Goal: Task Accomplishment & Management: Complete application form

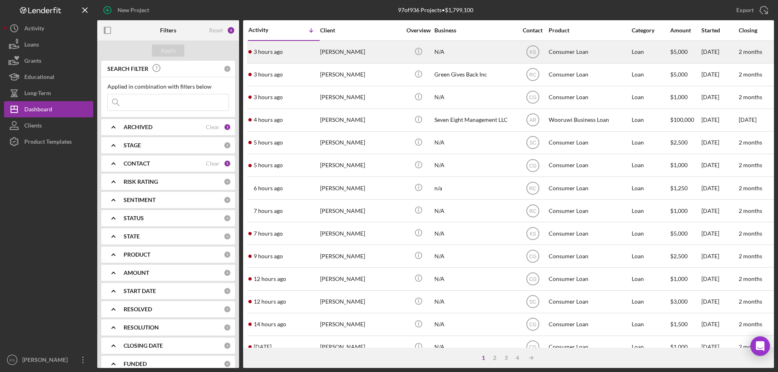
click at [348, 58] on div "[PERSON_NAME]" at bounding box center [360, 51] width 81 height 21
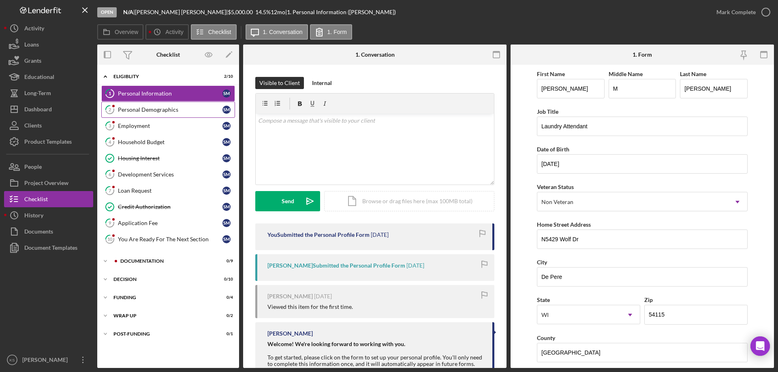
click at [151, 110] on div "Personal Demographics" at bounding box center [170, 110] width 105 height 6
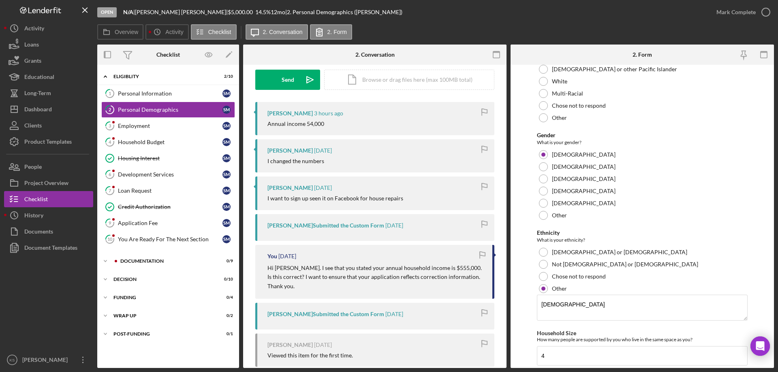
scroll to position [472, 0]
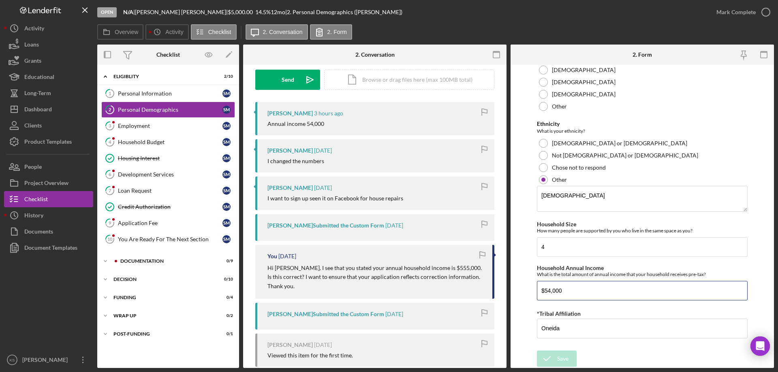
drag, startPoint x: 577, startPoint y: 291, endPoint x: 475, endPoint y: 282, distance: 102.4
click at [475, 282] on div "Overview Internal Workflow Stage Open Icon/Dropdown Arrow Archive (can unarchiv…" at bounding box center [435, 207] width 676 height 324
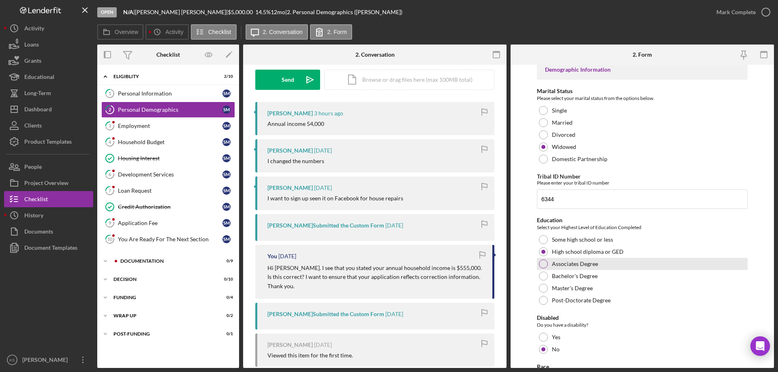
scroll to position [0, 0]
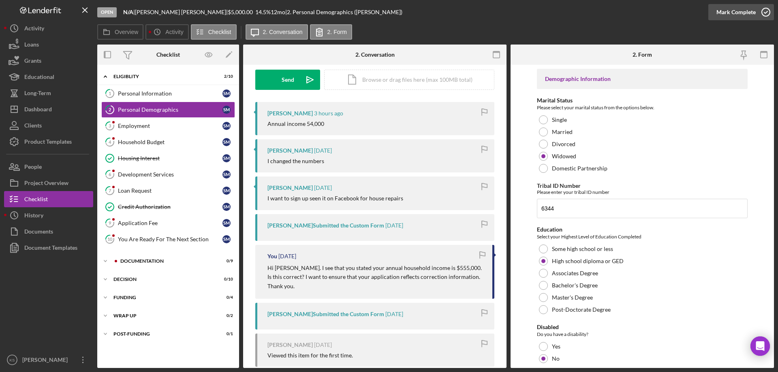
click at [728, 12] on div "Mark Complete" at bounding box center [735, 12] width 39 height 16
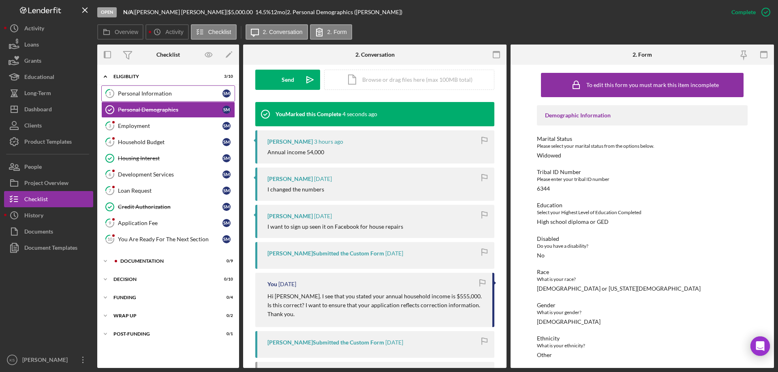
click at [166, 90] on link "1 Personal Information S M" at bounding box center [168, 93] width 134 height 16
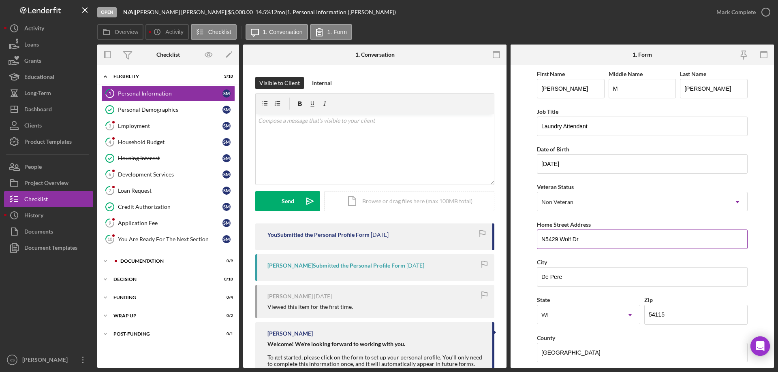
scroll to position [237, 0]
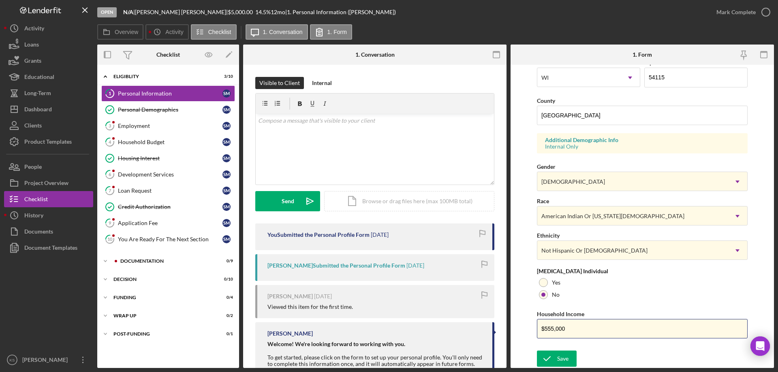
drag, startPoint x: 410, startPoint y: 332, endPoint x: 393, endPoint y: 332, distance: 16.2
click at [393, 332] on div "Overview Internal Workflow Stage Open Icon/Dropdown Arrow Archive (can unarchiv…" at bounding box center [435, 207] width 676 height 324
paste input "4"
type input "$54,000"
click at [556, 358] on button "Save" at bounding box center [557, 359] width 40 height 16
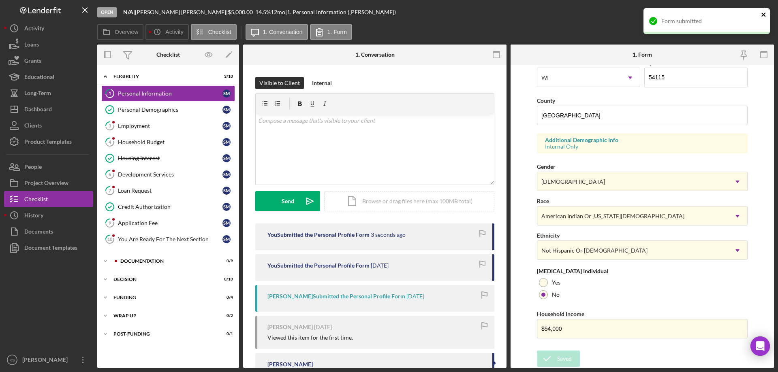
click at [765, 15] on icon "close" at bounding box center [764, 14] width 6 height 6
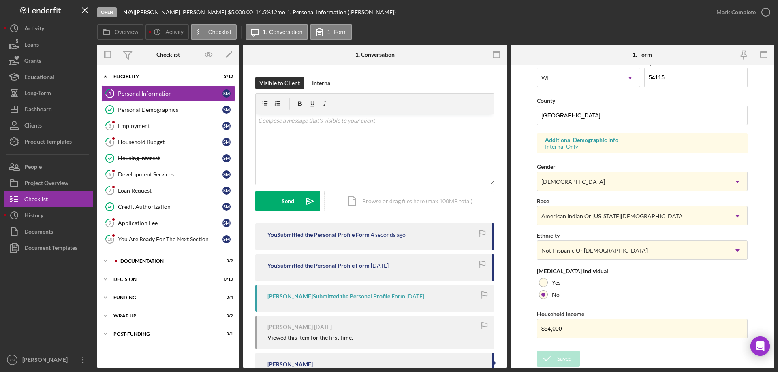
click at [751, 15] on div "Open N/A | [PERSON_NAME] | $5,000.00 14.5 % 12 mo | 1. Personal Information ([P…" at bounding box center [389, 186] width 778 height 372
click at [751, 15] on div "Mark Complete" at bounding box center [735, 12] width 39 height 16
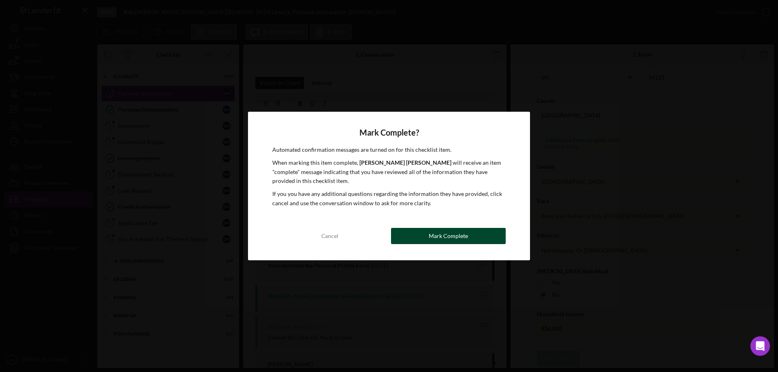
click at [475, 238] on button "Mark Complete" at bounding box center [448, 236] width 115 height 16
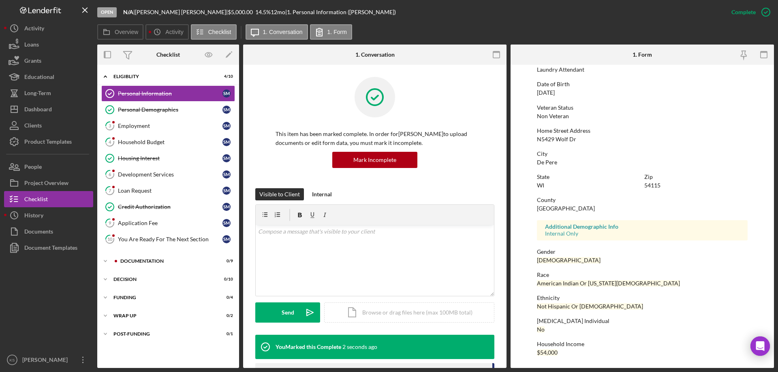
scroll to position [75, 0]
click at [161, 121] on link "3 Employment S M" at bounding box center [168, 126] width 134 height 16
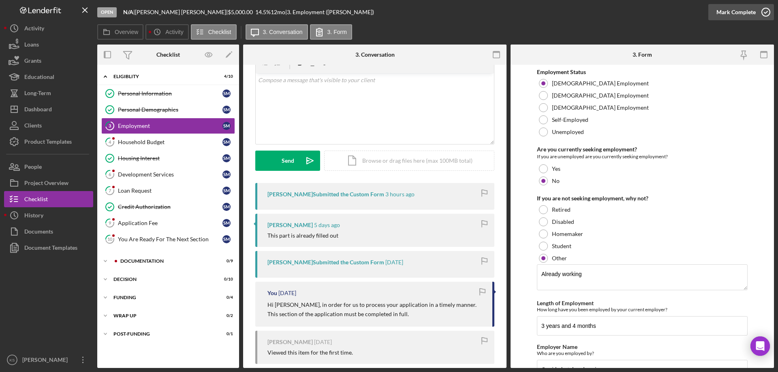
click at [733, 15] on div "Mark Complete" at bounding box center [735, 12] width 39 height 16
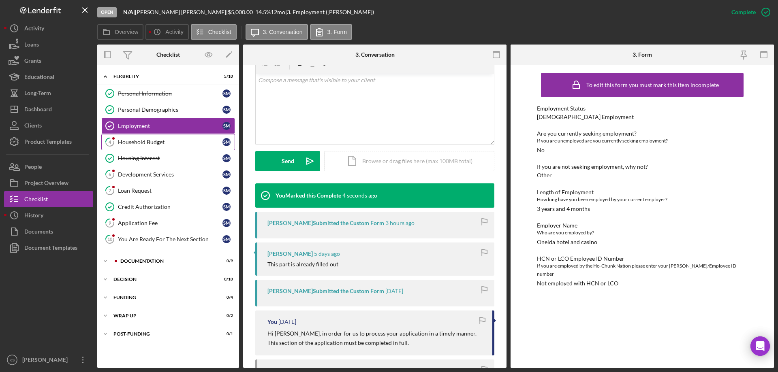
click at [167, 138] on link "4 Household Budget S M" at bounding box center [168, 142] width 134 height 16
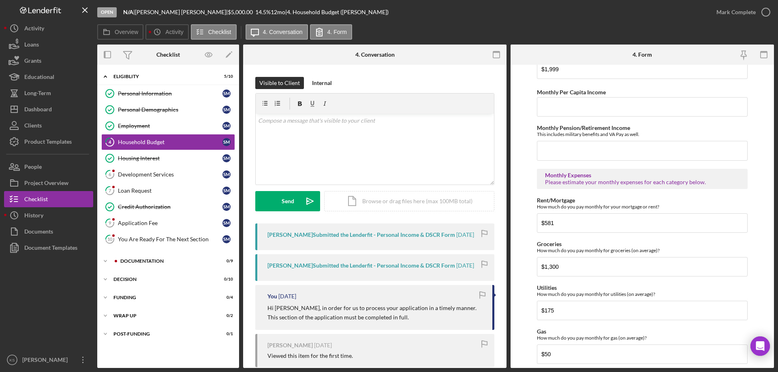
scroll to position [201, 0]
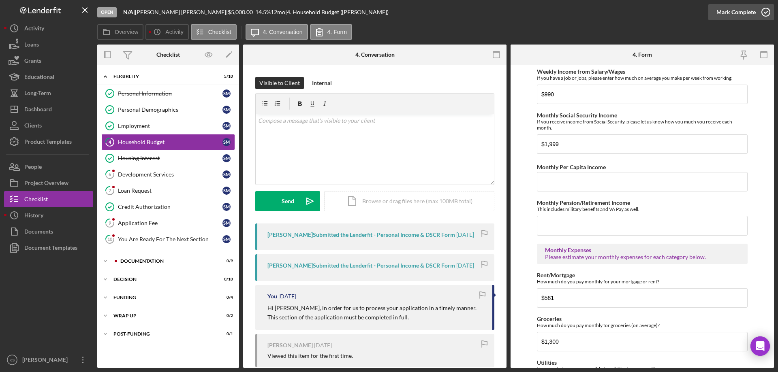
click at [747, 14] on div "Mark Complete" at bounding box center [735, 12] width 39 height 16
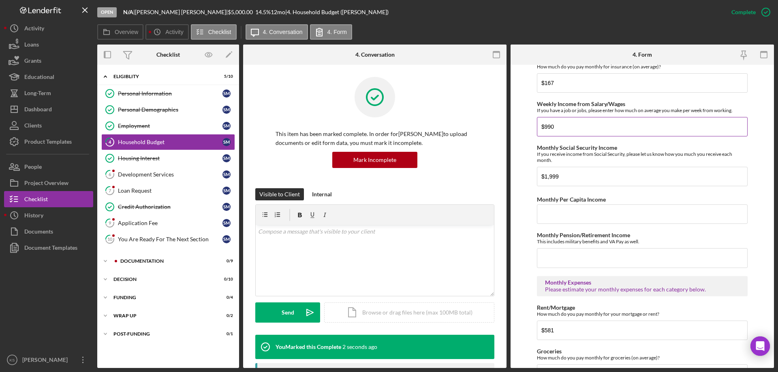
scroll to position [234, 0]
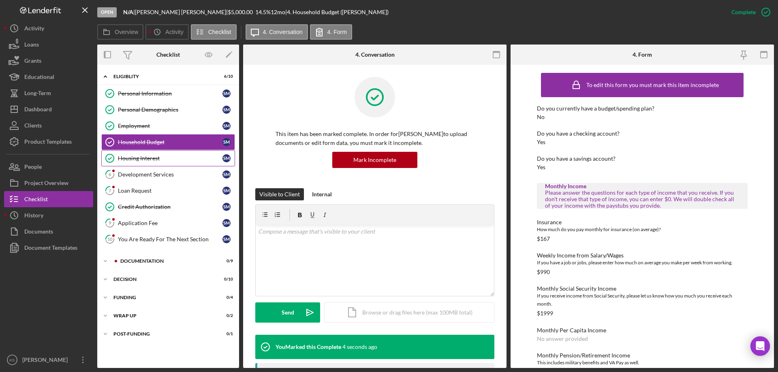
click at [146, 160] on div "Housing Interest" at bounding box center [170, 158] width 105 height 6
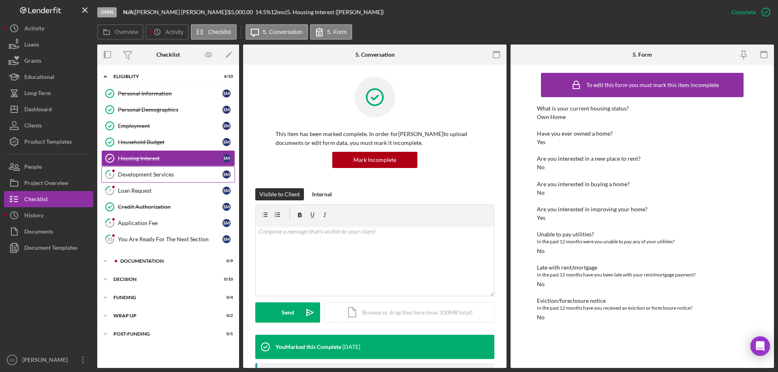
click at [147, 180] on link "6 Development Services S M" at bounding box center [168, 174] width 134 height 16
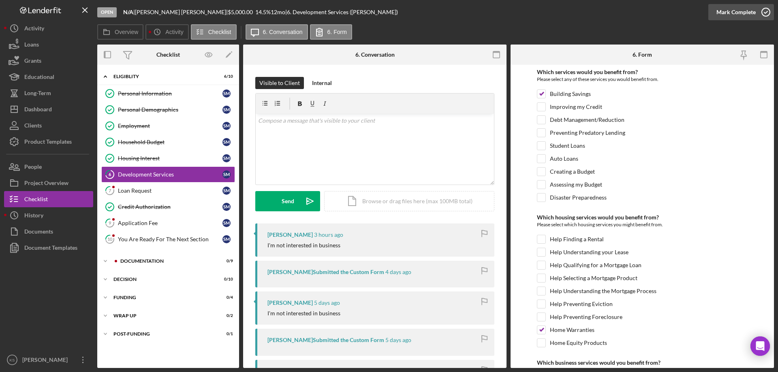
click at [733, 11] on div "Mark Complete" at bounding box center [735, 12] width 39 height 16
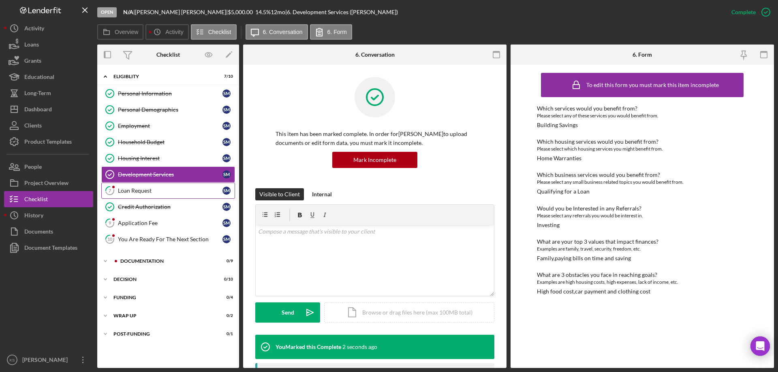
click at [165, 192] on div "Loan Request" at bounding box center [170, 191] width 105 height 6
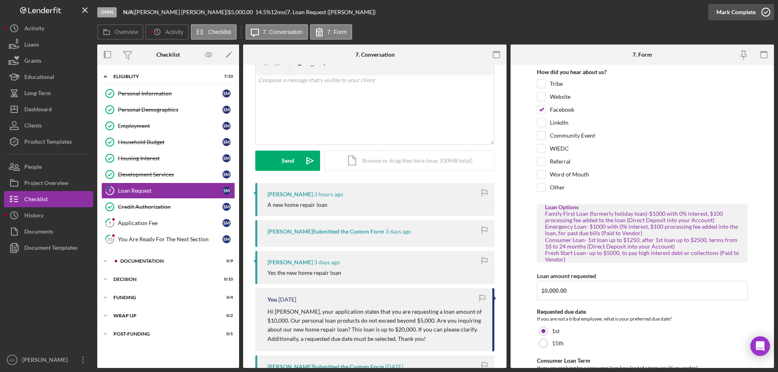
click at [733, 7] on div "Mark Complete" at bounding box center [735, 12] width 39 height 16
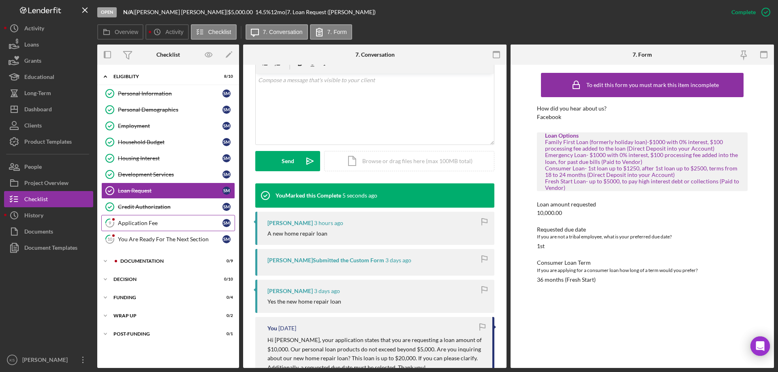
click at [137, 227] on link "9 Application Fee S M" at bounding box center [168, 223] width 134 height 16
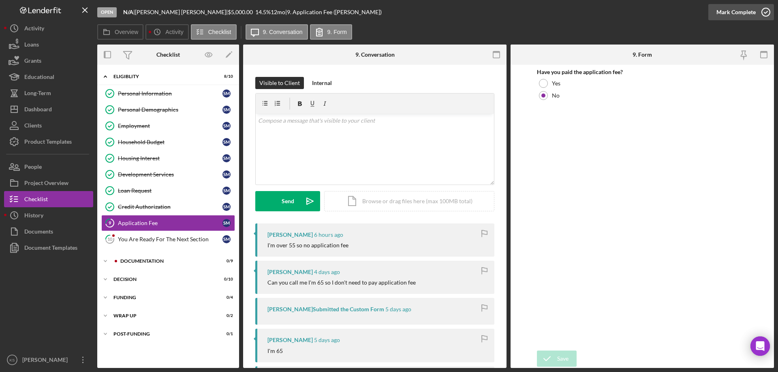
click at [751, 10] on div "Mark Complete" at bounding box center [735, 12] width 39 height 16
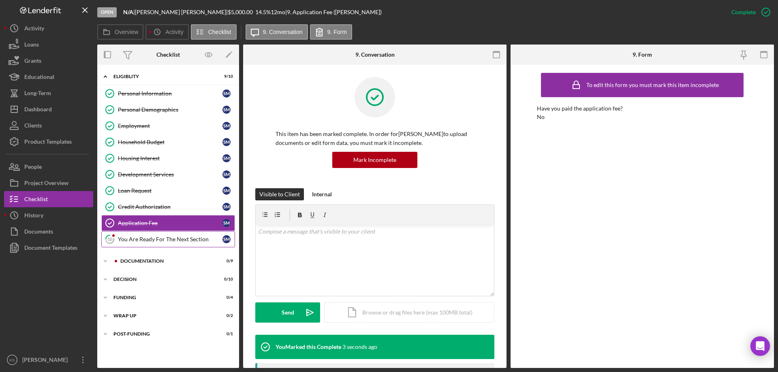
click at [154, 234] on link "10 You Are Ready For The Next Section S M" at bounding box center [168, 239] width 134 height 16
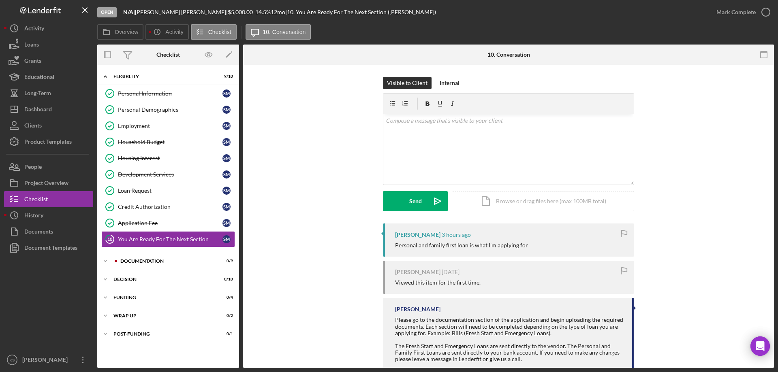
scroll to position [21, 0]
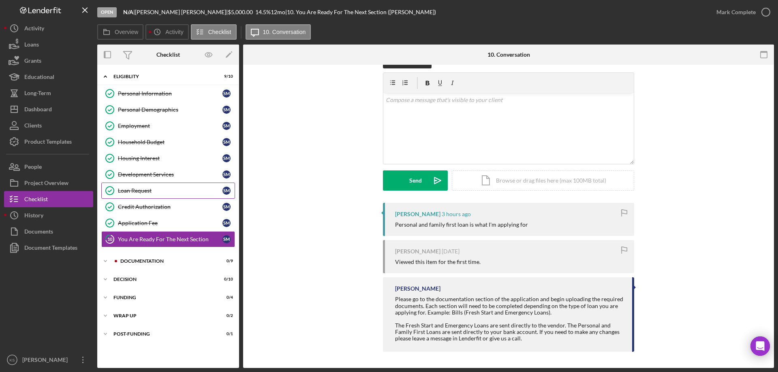
click at [130, 191] on div "Loan Request" at bounding box center [170, 191] width 105 height 6
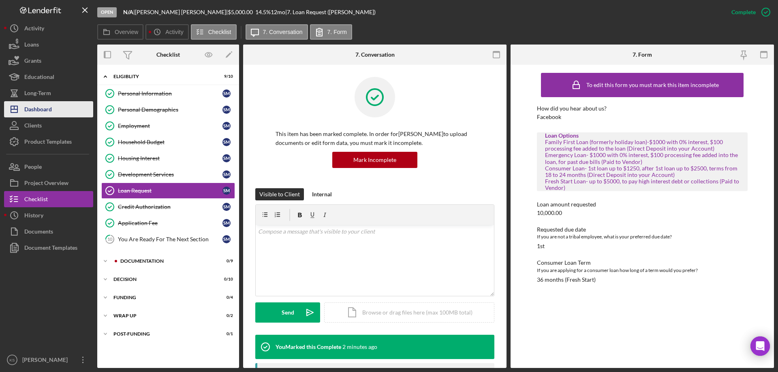
click at [53, 108] on button "Icon/Dashboard Dashboard" at bounding box center [48, 109] width 89 height 16
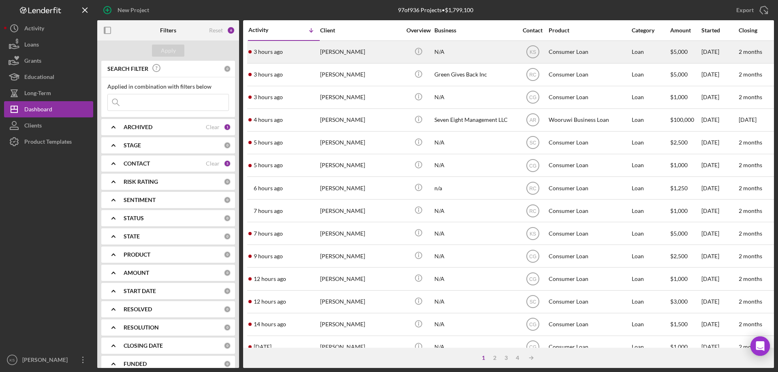
click at [491, 55] on div "N/A" at bounding box center [474, 51] width 81 height 21
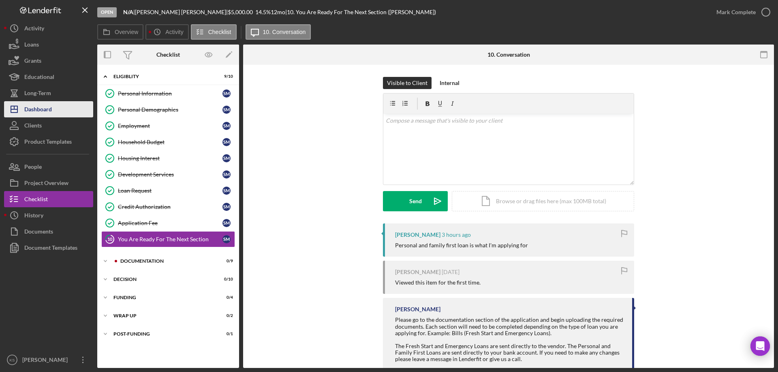
click at [48, 109] on div "Dashboard" at bounding box center [38, 110] width 28 height 18
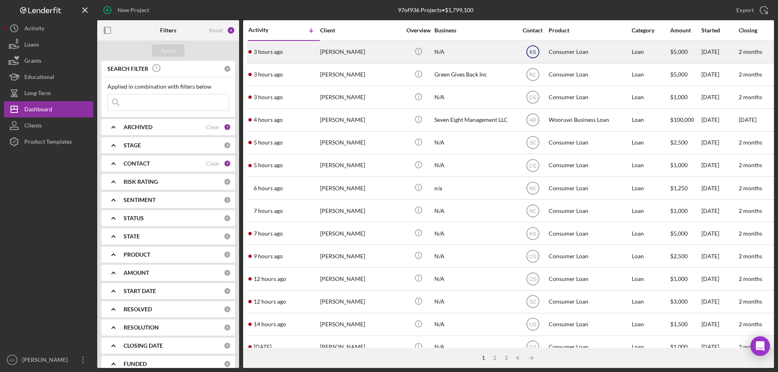
click at [531, 55] on text "KS" at bounding box center [532, 52] width 6 height 6
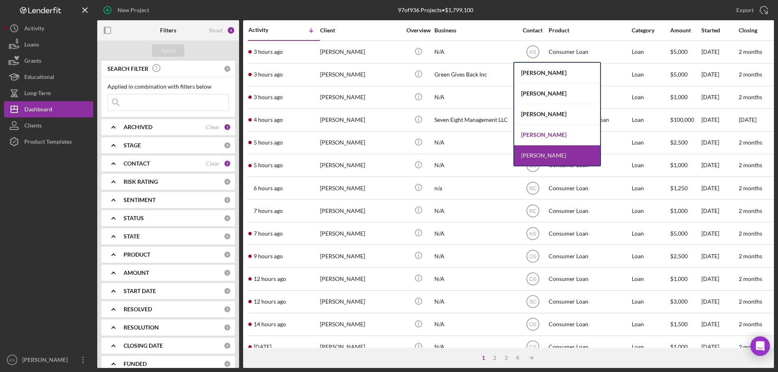
click at [533, 136] on div "[PERSON_NAME]" at bounding box center [557, 135] width 86 height 21
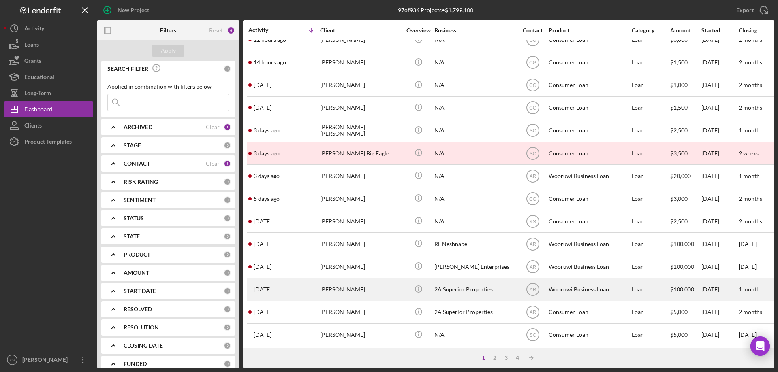
scroll to position [271, 0]
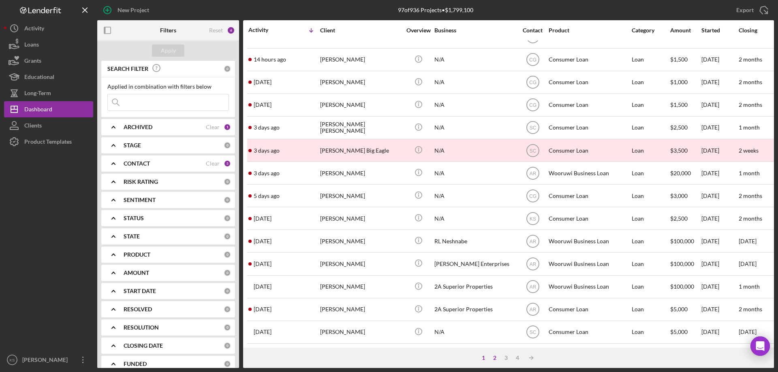
click at [495, 360] on div "2" at bounding box center [494, 358] width 11 height 6
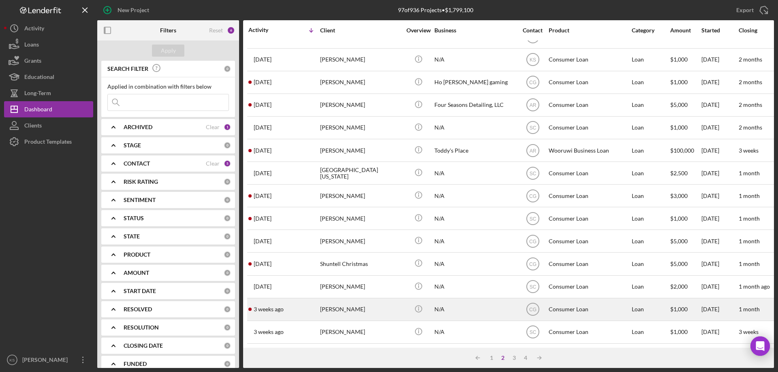
click at [339, 303] on div "[PERSON_NAME]" at bounding box center [360, 309] width 81 height 21
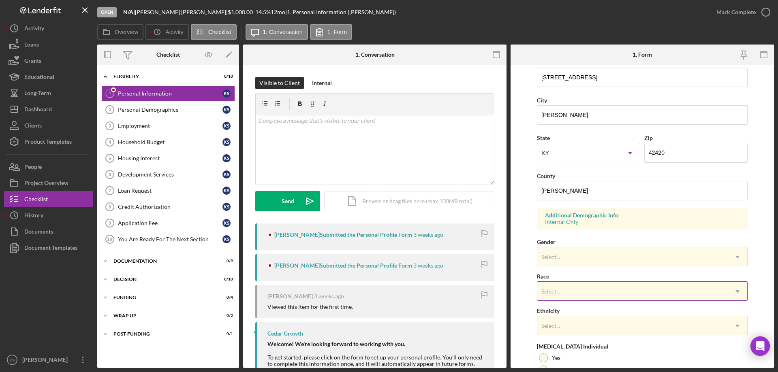
scroll to position [237, 0]
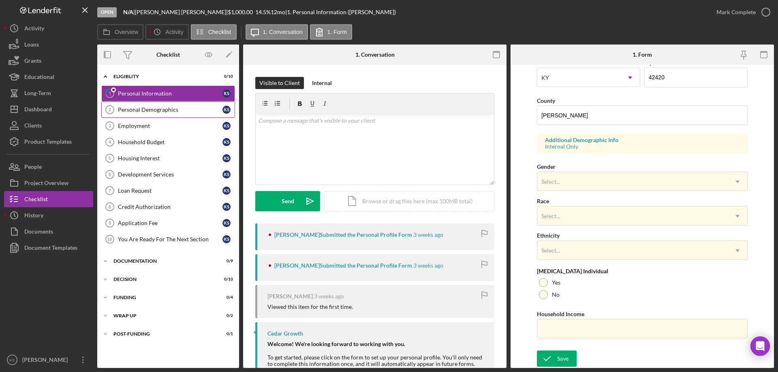
click at [121, 108] on div "Personal Demographics" at bounding box center [170, 110] width 105 height 6
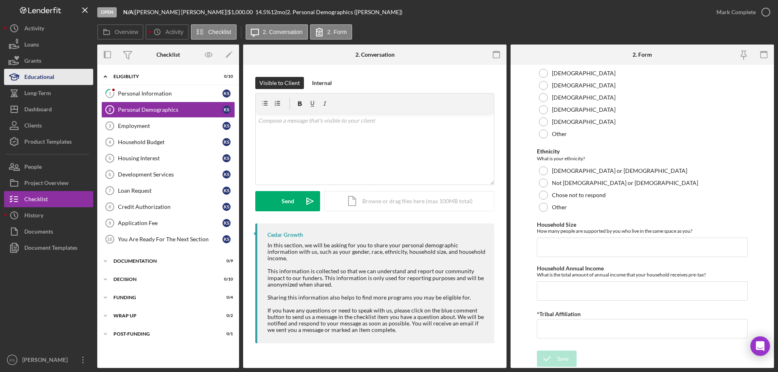
scroll to position [202, 0]
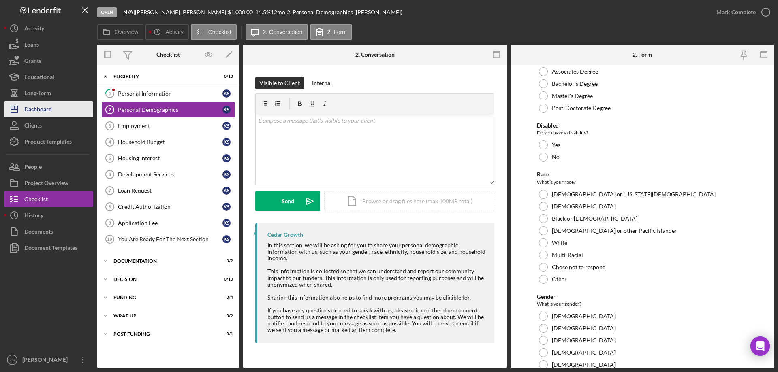
click at [45, 108] on div "Dashboard" at bounding box center [38, 110] width 28 height 18
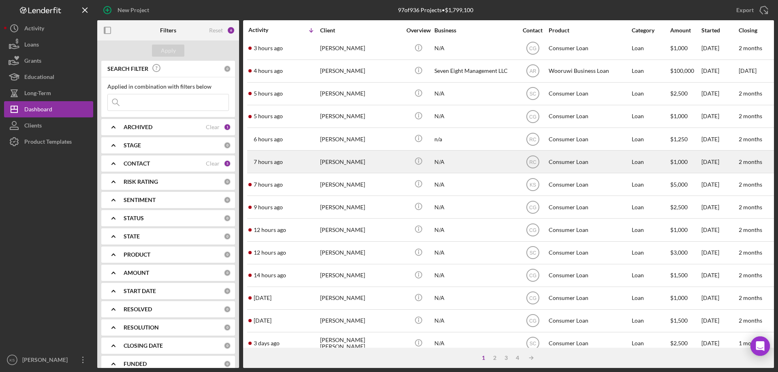
scroll to position [28, 0]
click at [371, 165] on div "[PERSON_NAME]" at bounding box center [360, 159] width 81 height 21
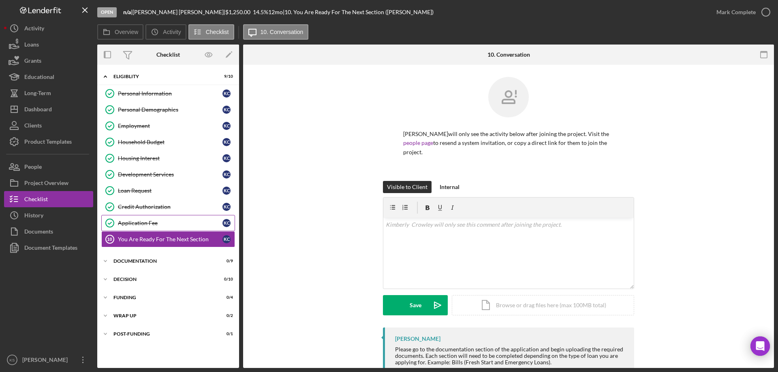
click at [162, 227] on link "Application Fee Application Fee K C" at bounding box center [168, 223] width 134 height 16
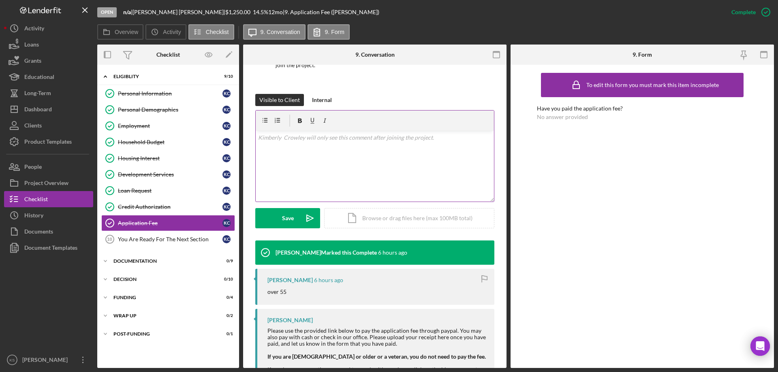
scroll to position [158, 0]
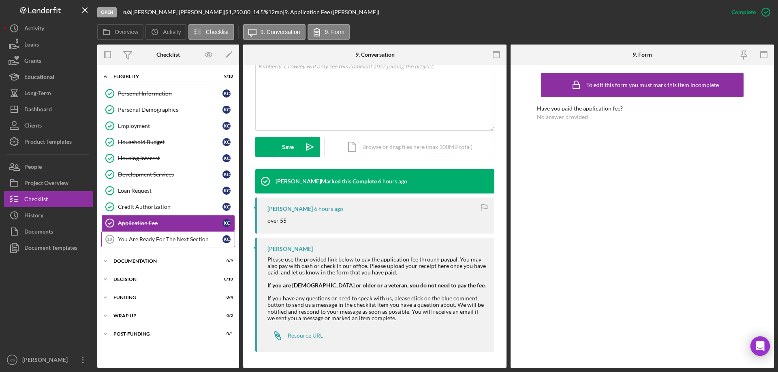
click at [141, 239] on div "You Are Ready For The Next Section" at bounding box center [170, 239] width 105 height 6
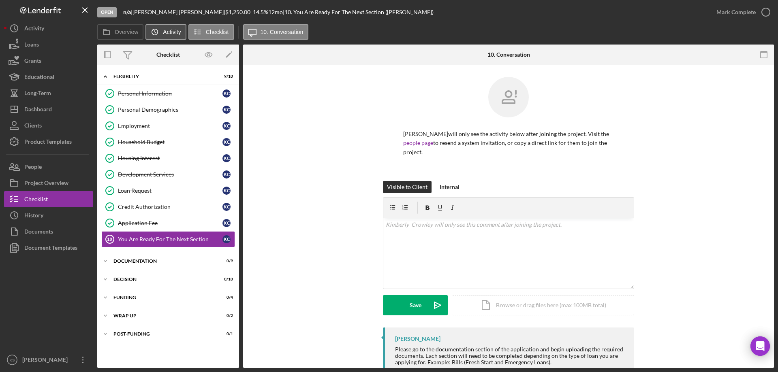
click at [158, 27] on icon "Icon/History" at bounding box center [155, 32] width 16 height 16
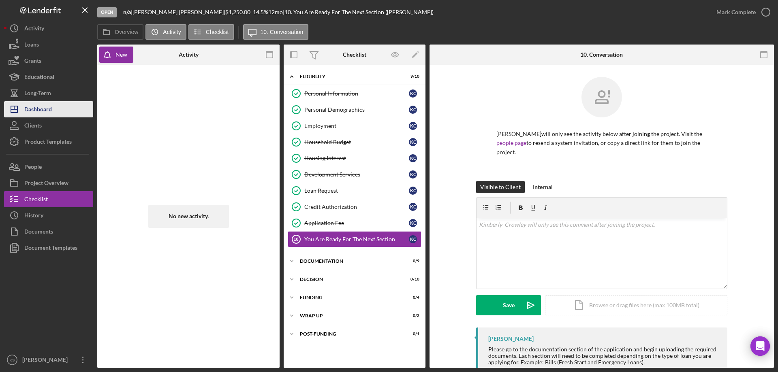
click at [54, 104] on button "Icon/Dashboard Dashboard" at bounding box center [48, 109] width 89 height 16
